Goal: Task Accomplishment & Management: Manage account settings

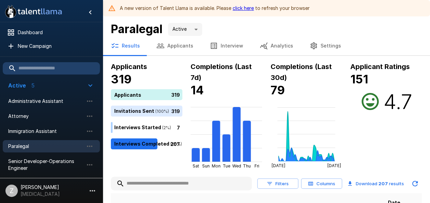
drag, startPoint x: 173, startPoint y: 45, endPoint x: 167, endPoint y: 45, distance: 5.8
click at [173, 45] on button "Applicants" at bounding box center [174, 45] width 53 height 19
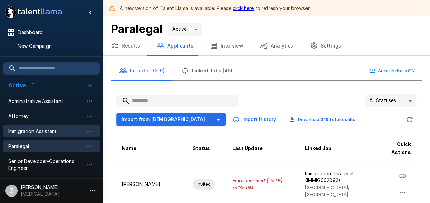
click at [51, 130] on span "Immigration Assistant" at bounding box center [45, 131] width 75 height 7
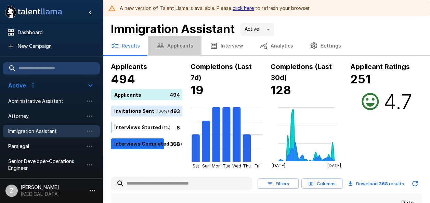
click at [181, 45] on button "Applicants" at bounding box center [174, 45] width 53 height 19
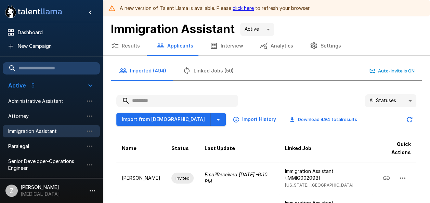
click at [40, 145] on span "Paralegal" at bounding box center [45, 146] width 75 height 7
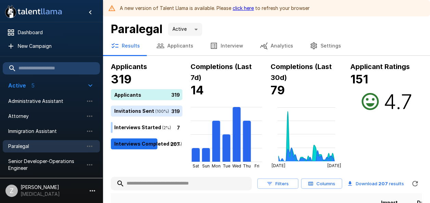
click at [183, 44] on button "Applicants" at bounding box center [174, 45] width 53 height 19
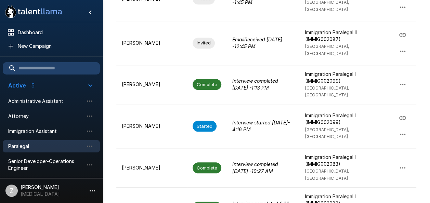
scroll to position [377, 0]
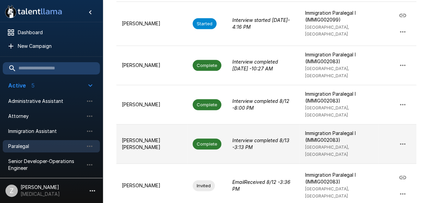
click at [141, 137] on p "[PERSON_NAME] [PERSON_NAME]" at bounding box center [152, 144] width 60 height 14
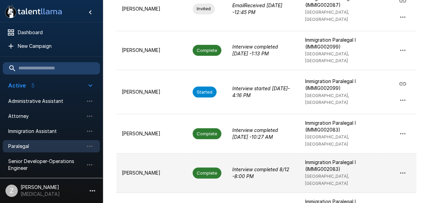
scroll to position [379, 0]
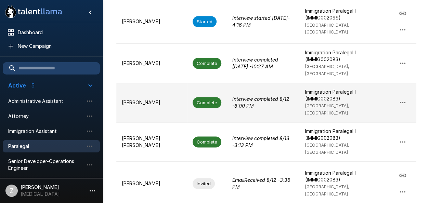
click at [163, 88] on td "[PERSON_NAME]" at bounding box center [151, 102] width 71 height 39
